Goal: Information Seeking & Learning: Learn about a topic

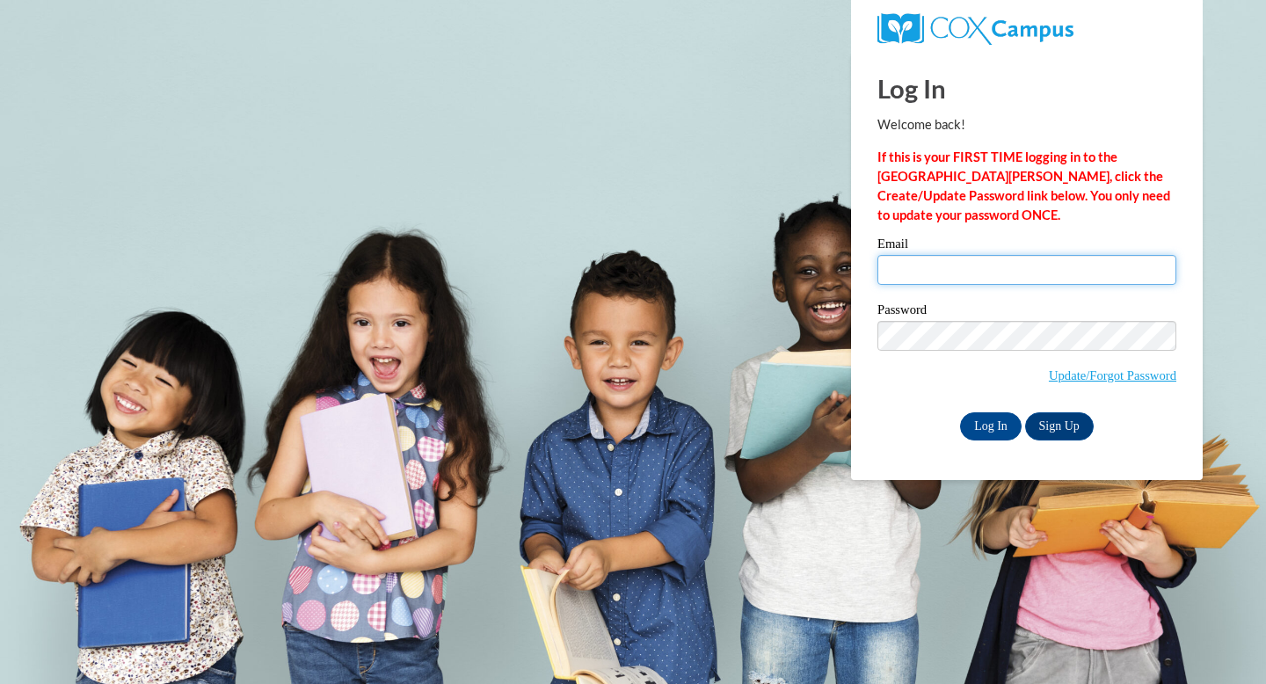
click at [957, 272] on input "Email" at bounding box center [1026, 270] width 299 height 30
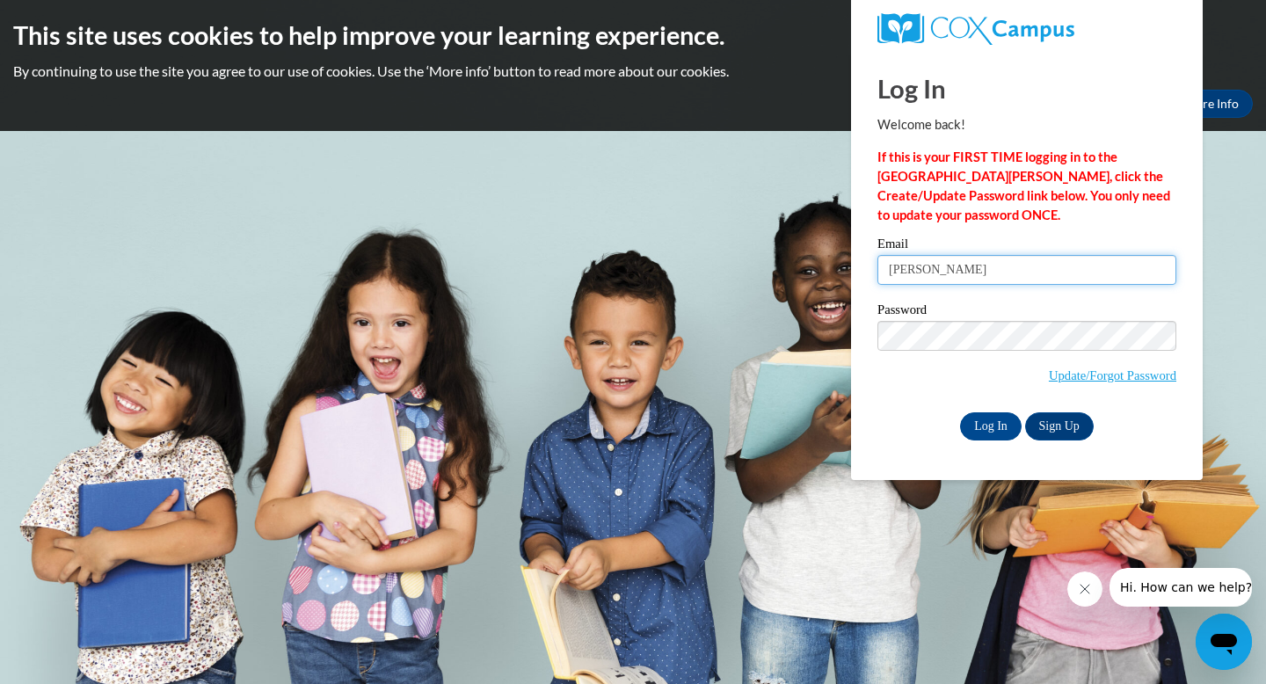
type input "sara.mcnamara@franklin.k12.wi.us"
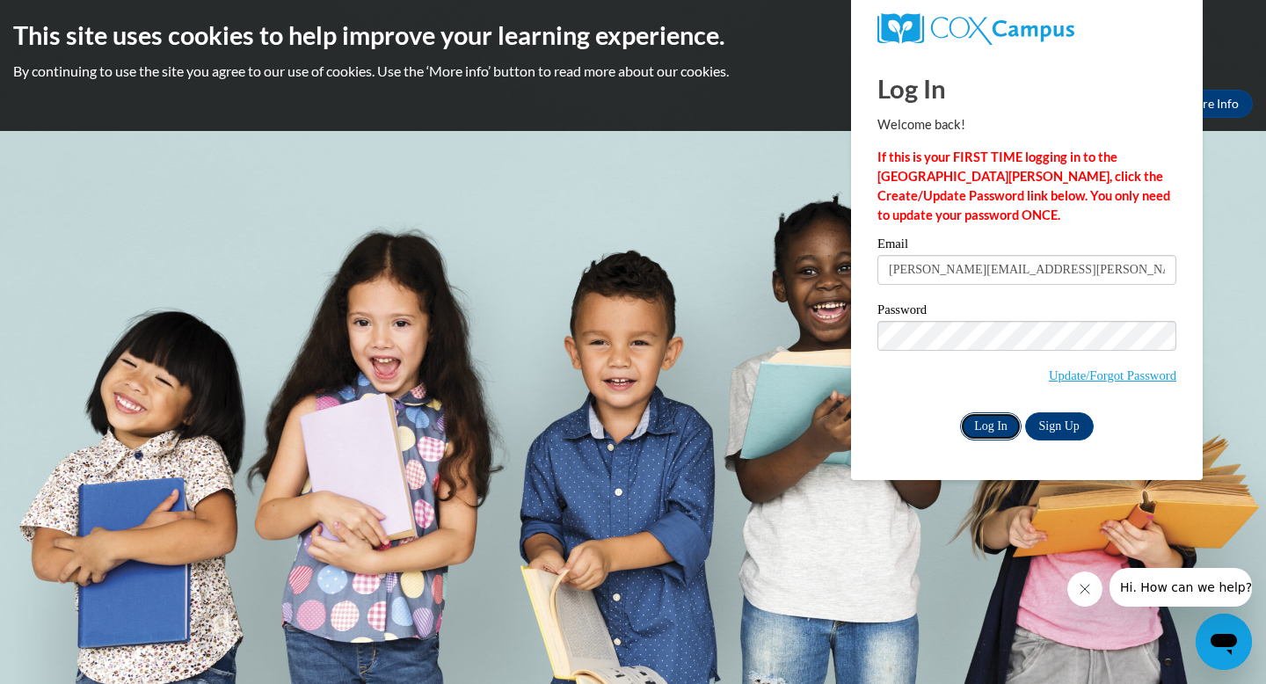
click at [981, 426] on input "Log In" at bounding box center [991, 426] width 62 height 28
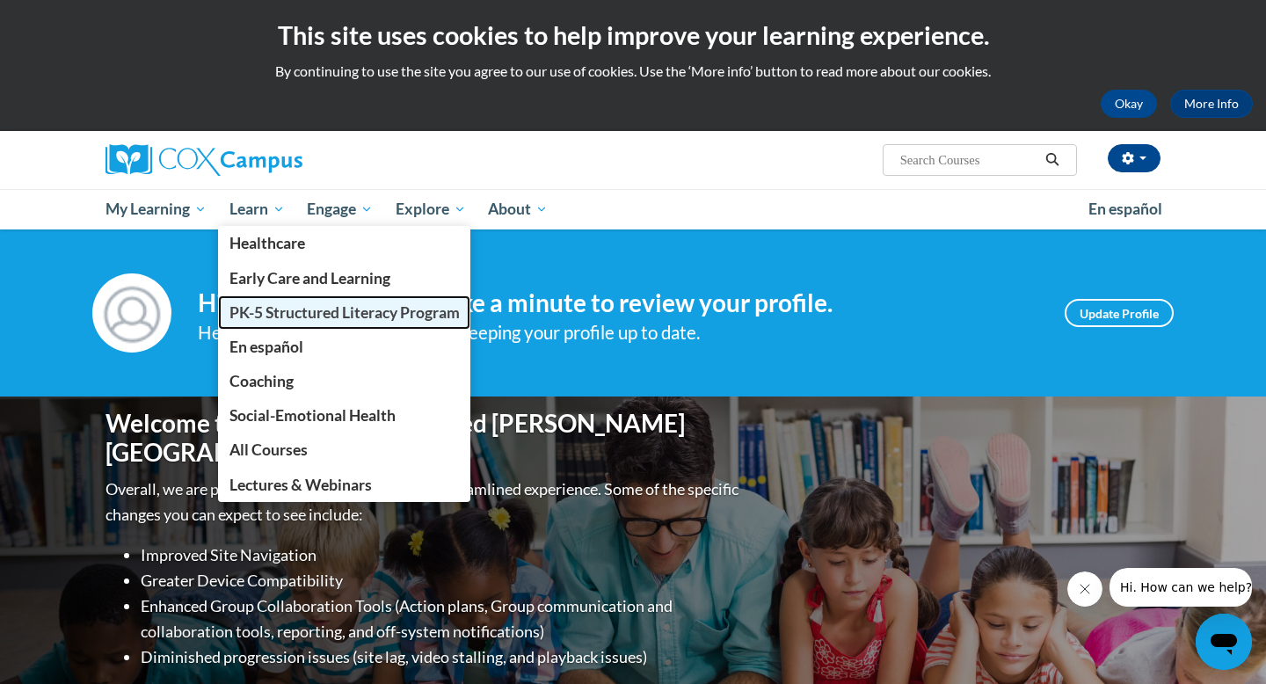
click at [270, 321] on span "PK-5 Structured Literacy Program" at bounding box center [344, 312] width 230 height 18
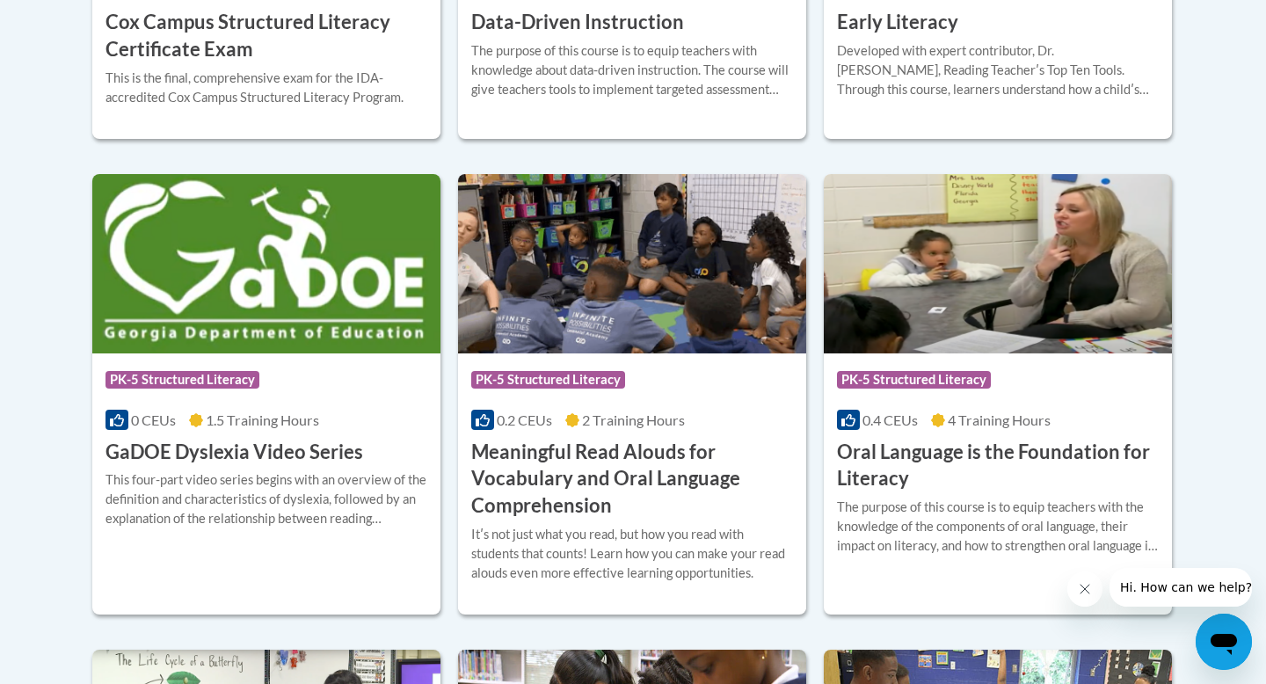
scroll to position [1067, 0]
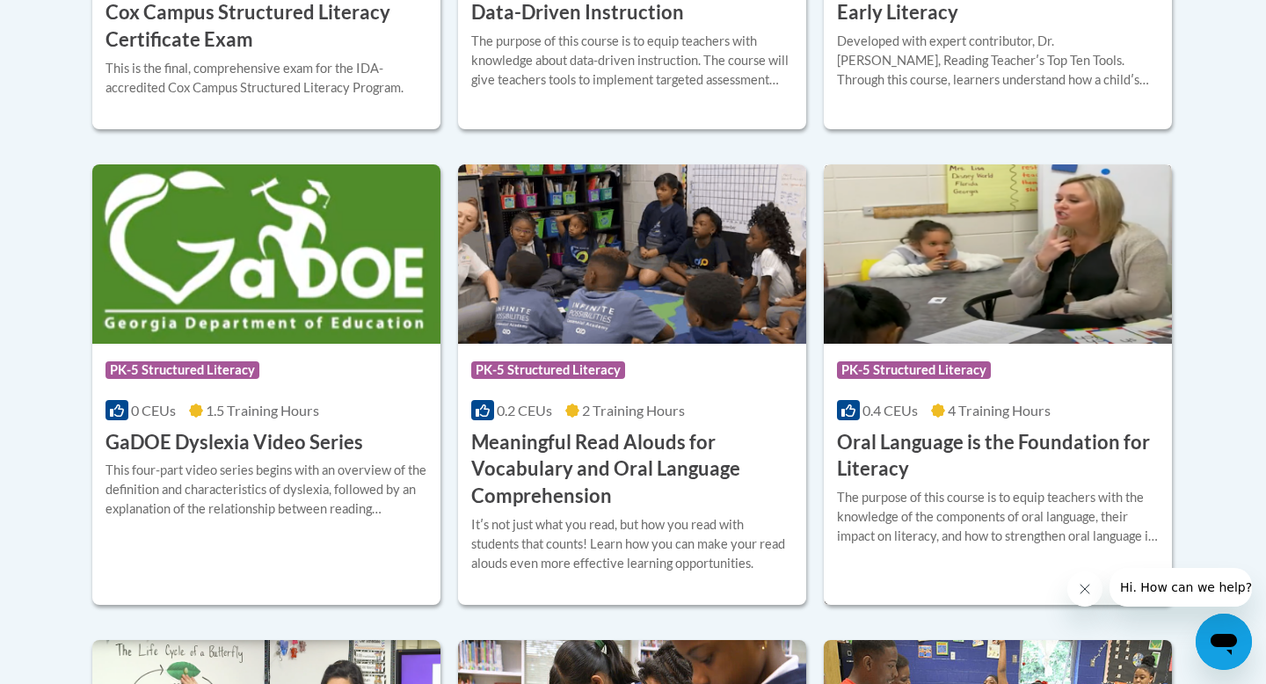
click at [984, 305] on img at bounding box center [998, 253] width 348 height 179
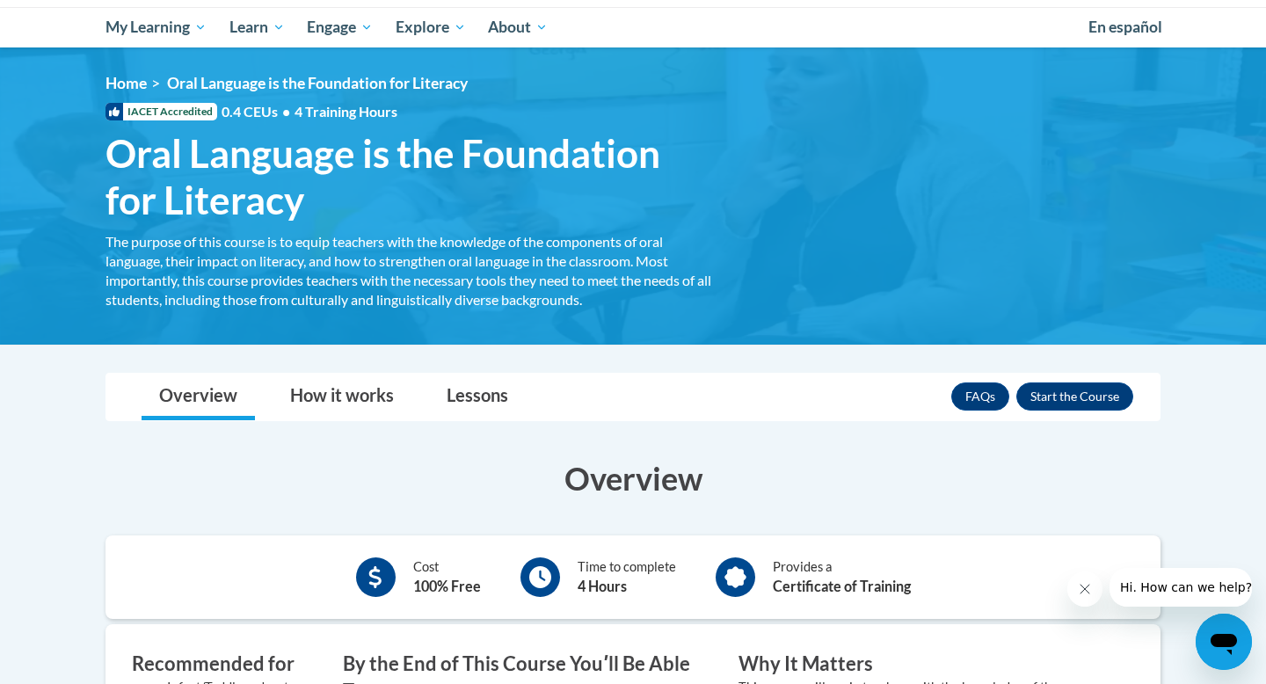
scroll to position [175, 0]
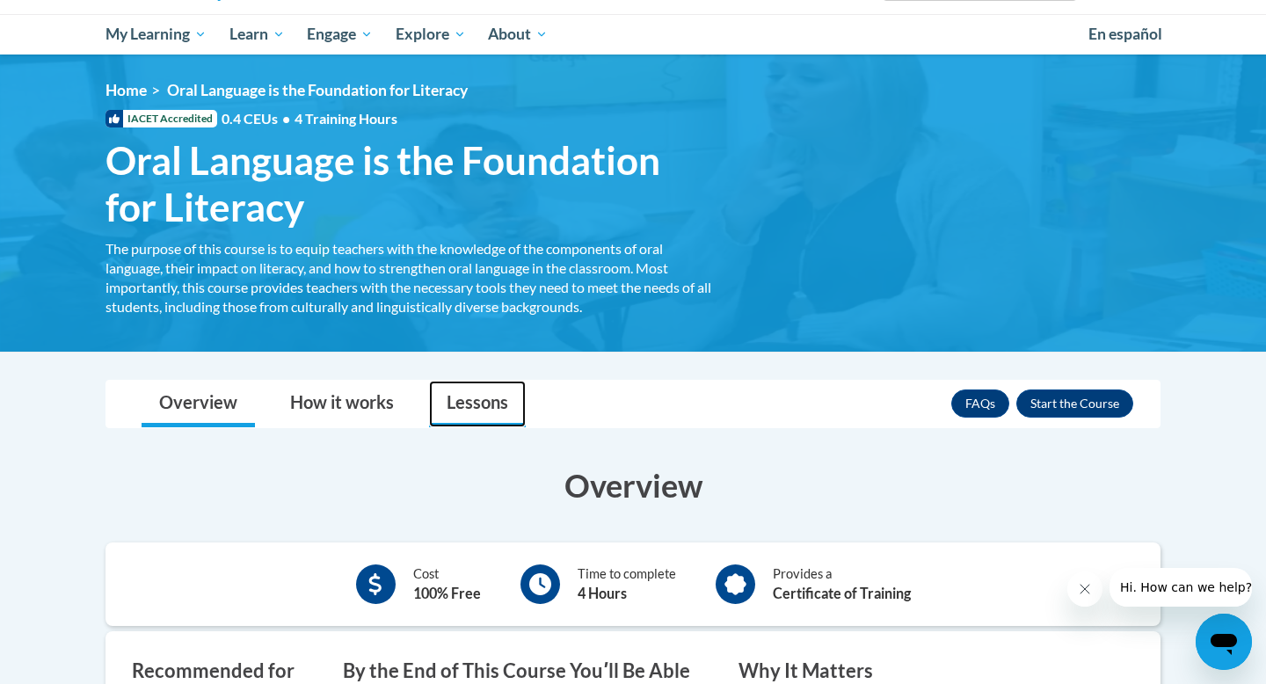
click at [468, 396] on link "Lessons" at bounding box center [477, 404] width 97 height 47
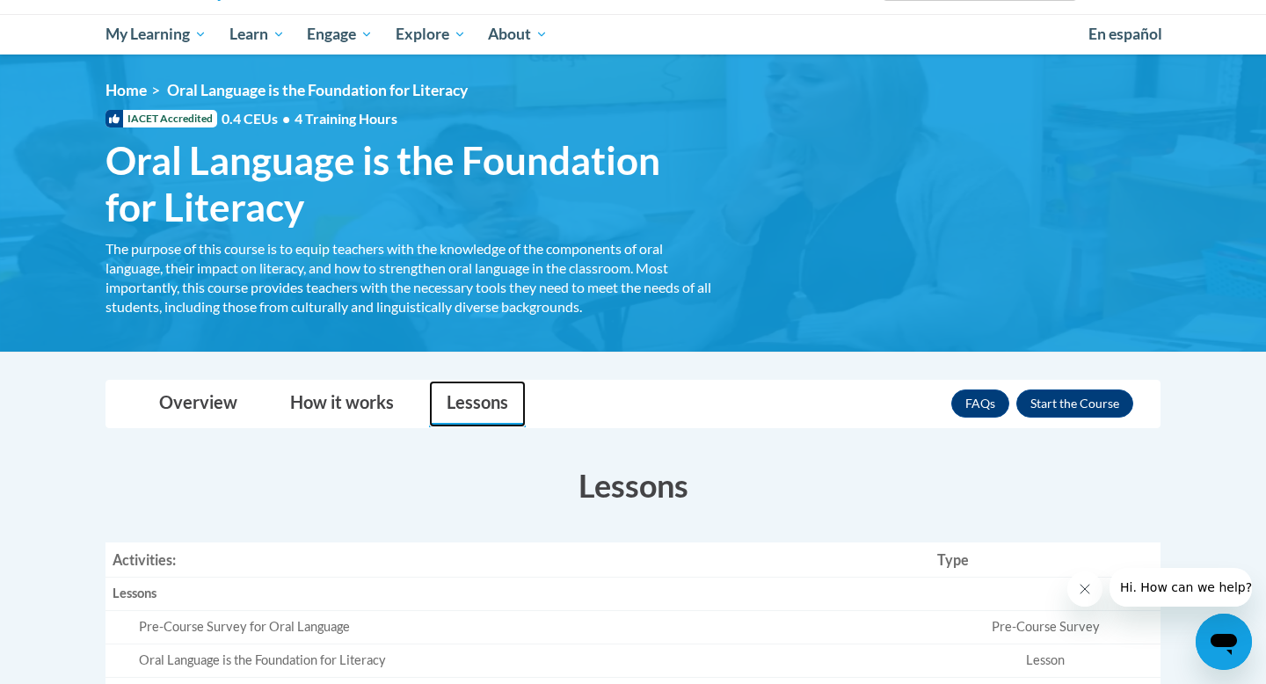
scroll to position [456, 0]
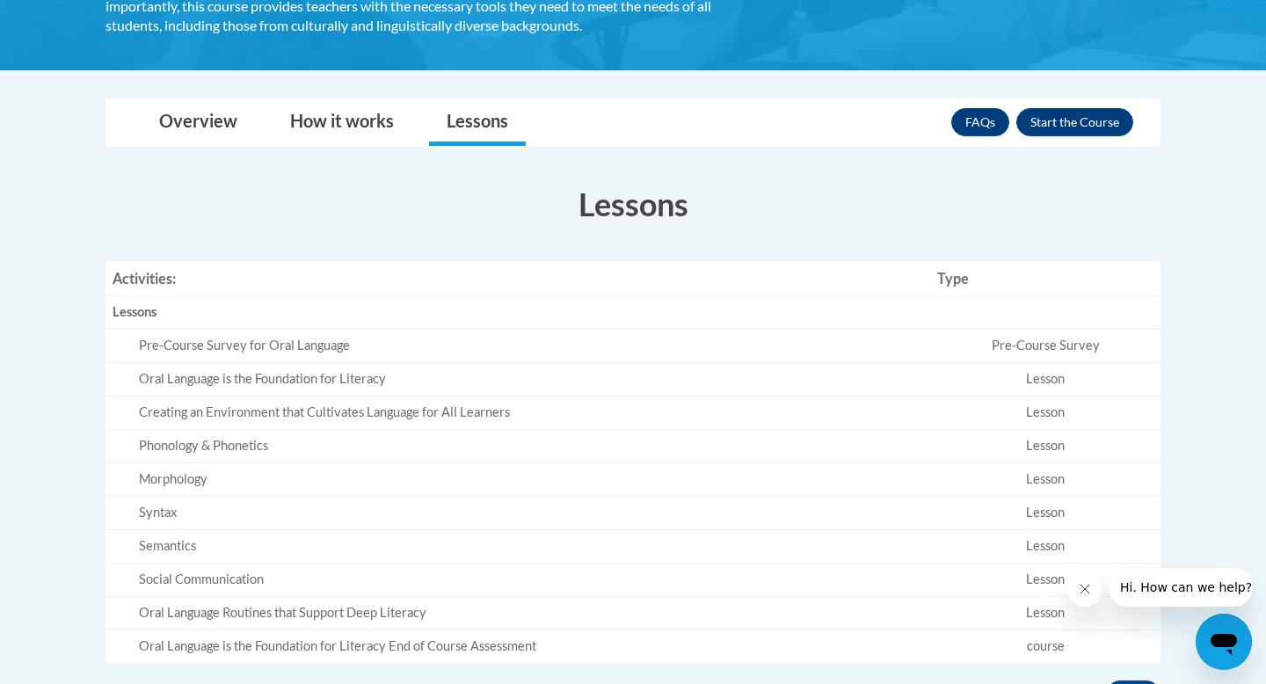
click at [357, 344] on div "Pre-Course Survey for Oral Language" at bounding box center [531, 346] width 784 height 18
click at [160, 345] on div "Pre-Course Survey for Oral Language" at bounding box center [531, 346] width 784 height 18
click at [1066, 124] on button "Enroll" at bounding box center [1074, 122] width 117 height 28
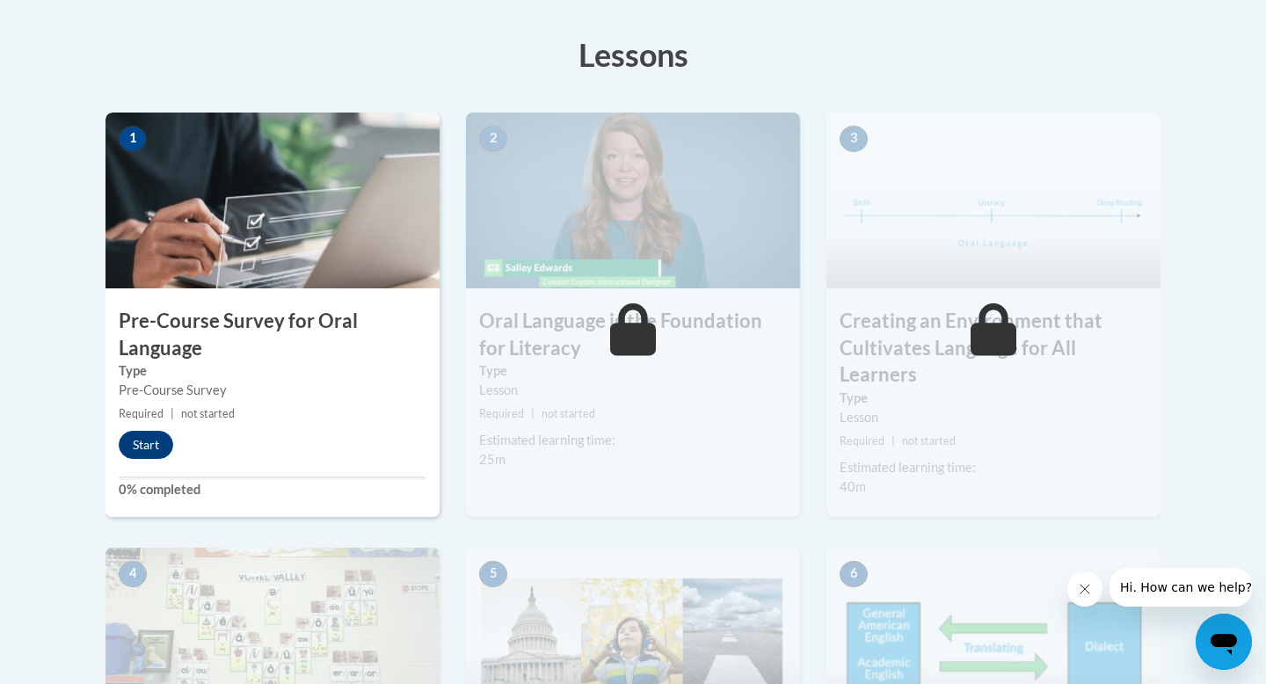
scroll to position [482, 0]
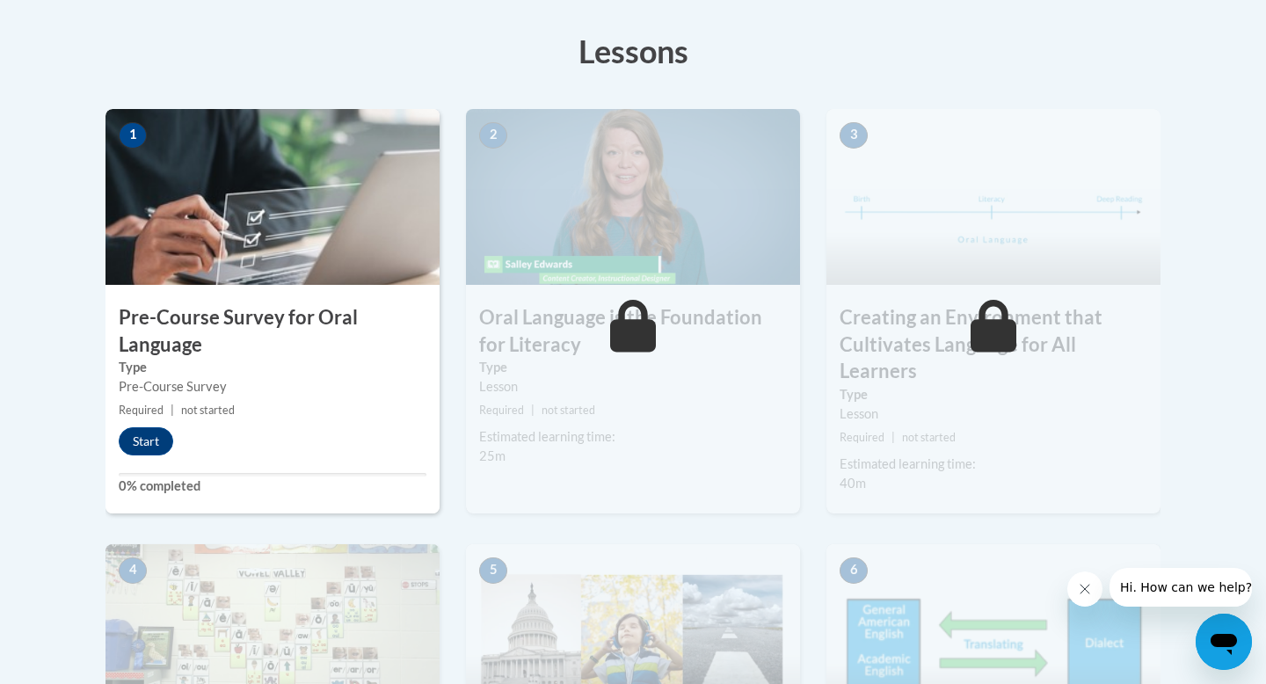
click at [341, 180] on img at bounding box center [272, 197] width 334 height 176
click at [142, 438] on button "Start" at bounding box center [146, 441] width 54 height 28
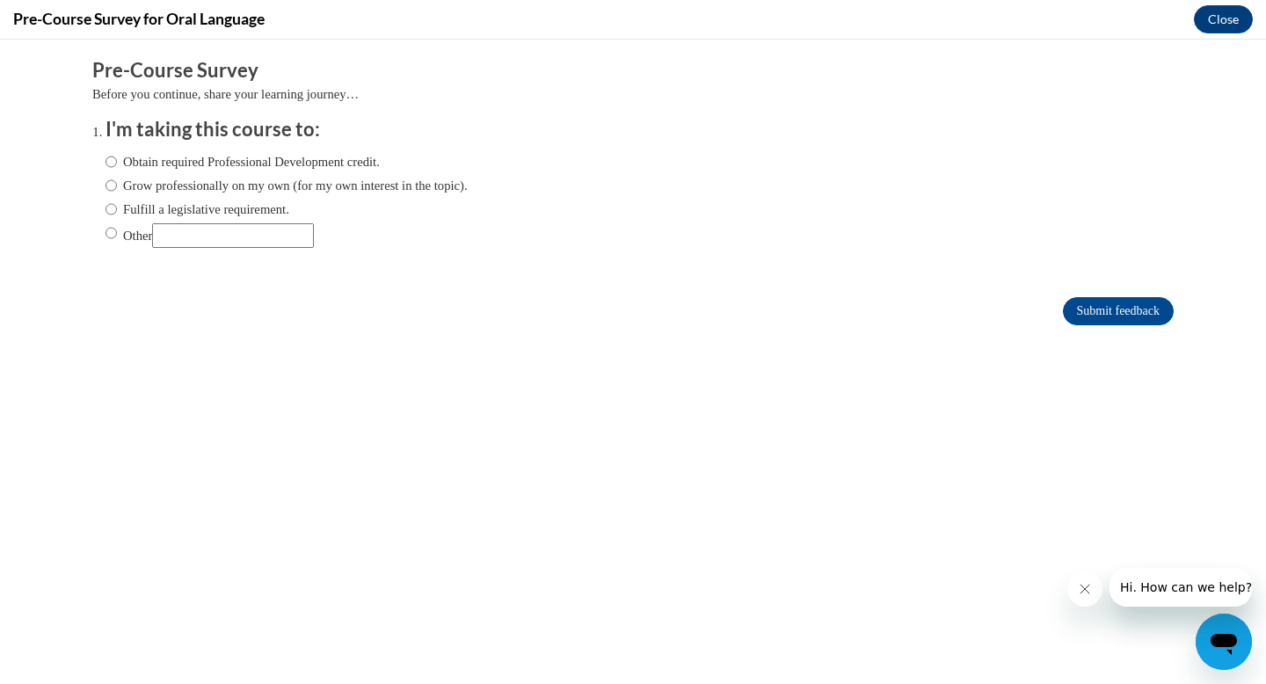
scroll to position [0, 0]
click at [113, 159] on input "Obtain required Professional Development credit." at bounding box center [110, 161] width 11 height 19
radio input "true"
click at [1093, 303] on input "Submit feedback" at bounding box center [1118, 311] width 111 height 28
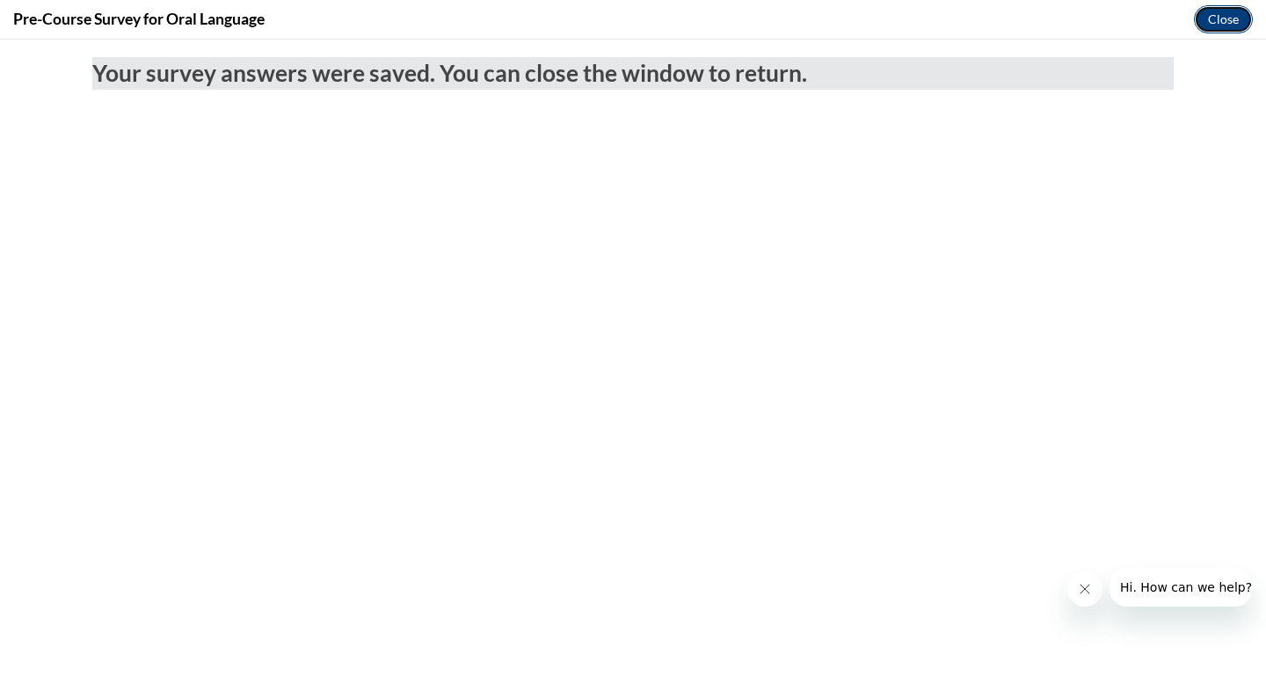
click at [1218, 17] on button "Close" at bounding box center [1223, 19] width 59 height 28
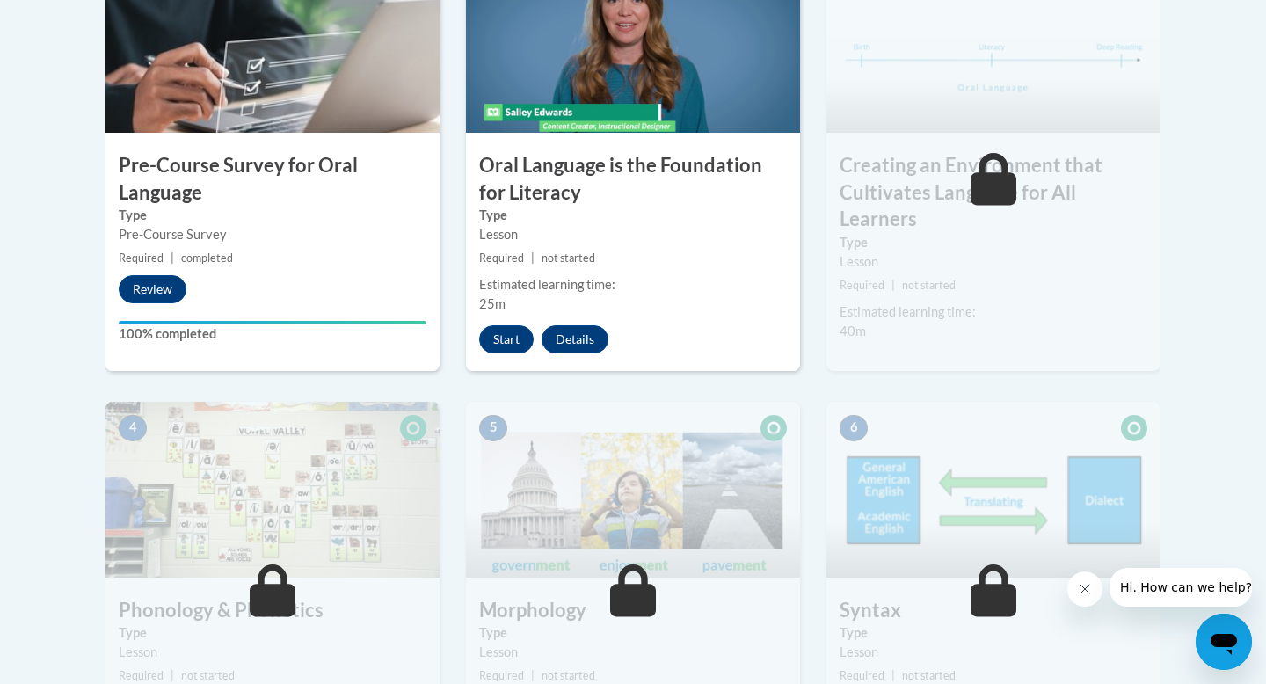
scroll to position [626, 0]
